Goal: Find specific page/section: Find specific page/section

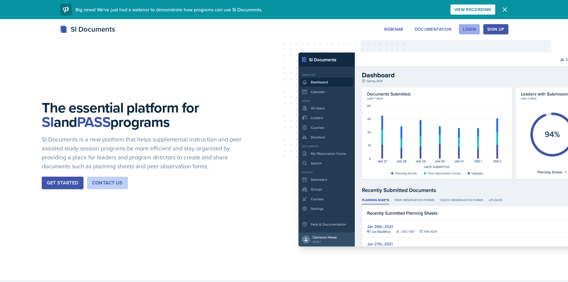
click at [478, 32] on button "Login" at bounding box center [469, 29] width 21 height 10
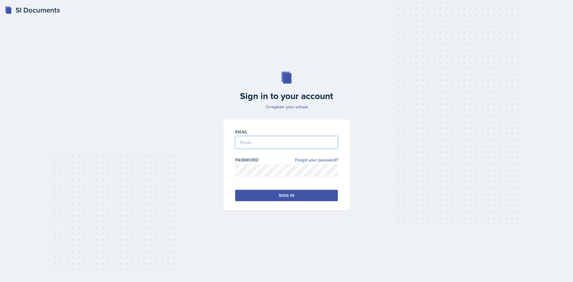
click at [256, 145] on input "email" at bounding box center [286, 142] width 103 height 13
type input "[EMAIL_ADDRESS][DOMAIN_NAME]"
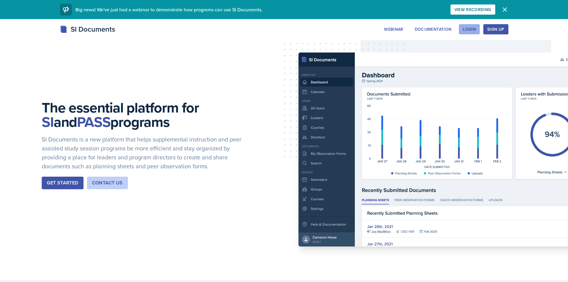
click at [469, 29] on div "Login" at bounding box center [469, 29] width 13 height 5
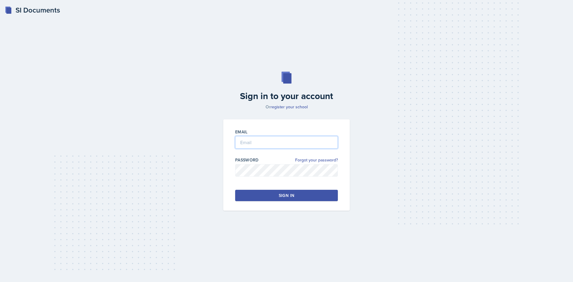
click at [259, 142] on input "email" at bounding box center [286, 142] width 103 height 13
type input "[EMAIL_ADDRESS][DOMAIN_NAME]"
click at [284, 195] on div "Sign in" at bounding box center [287, 195] width 16 height 6
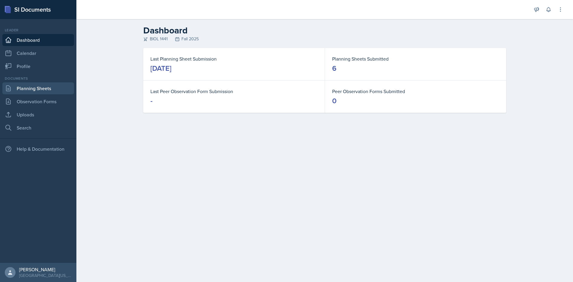
click at [27, 87] on link "Planning Sheets" at bounding box center [38, 88] width 72 height 12
